Goal: Task Accomplishment & Management: Use online tool/utility

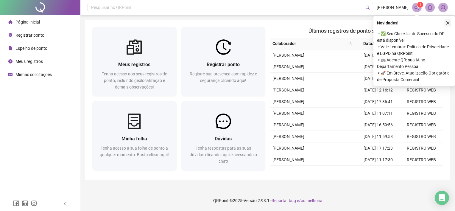
click at [448, 22] on icon "close" at bounding box center [448, 23] width 4 height 4
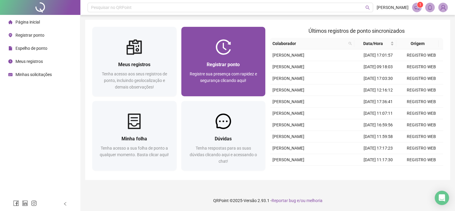
click at [248, 76] on span "Registre sua presença com rapidez e segurança clicando aqui!" at bounding box center [223, 76] width 67 height 11
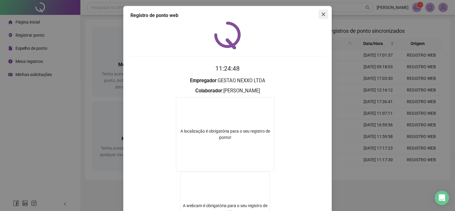
click at [322, 14] on icon "close" at bounding box center [323, 14] width 5 height 5
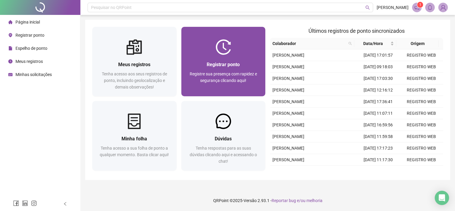
click at [205, 51] on div at bounding box center [223, 46] width 84 height 15
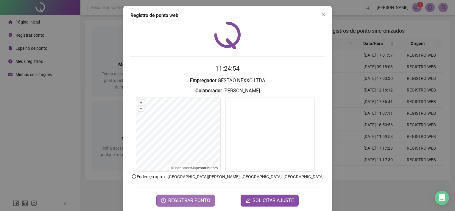
click at [193, 202] on span "REGISTRAR PONTO" at bounding box center [189, 200] width 42 height 7
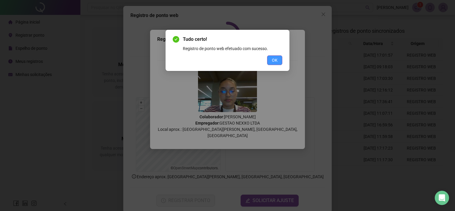
click at [278, 57] on button "OK" at bounding box center [274, 60] width 15 height 10
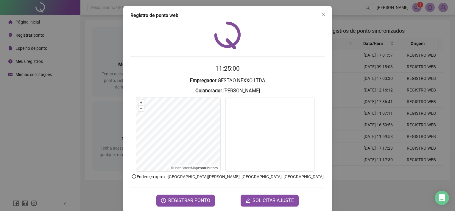
click at [322, 17] on button "Close" at bounding box center [324, 15] width 10 height 10
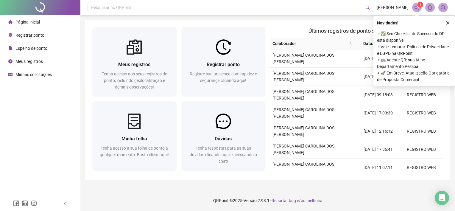
drag, startPoint x: 448, startPoint y: 23, endPoint x: 382, endPoint y: 29, distance: 65.8
click at [448, 23] on icon "close" at bounding box center [448, 22] width 3 height 3
